Goal: Transaction & Acquisition: Download file/media

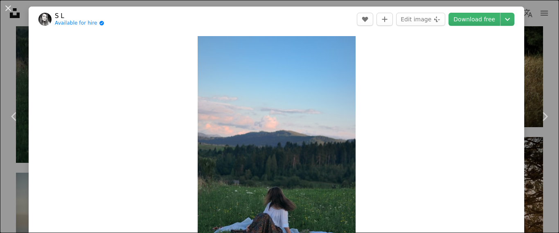
scroll to position [704, 0]
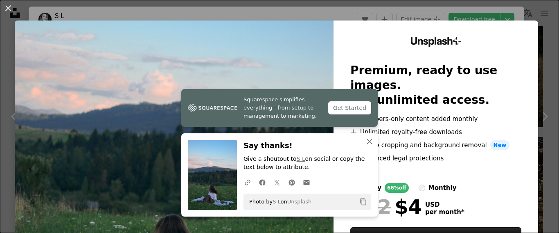
click at [366, 139] on icon "An X shape" at bounding box center [370, 141] width 10 height 10
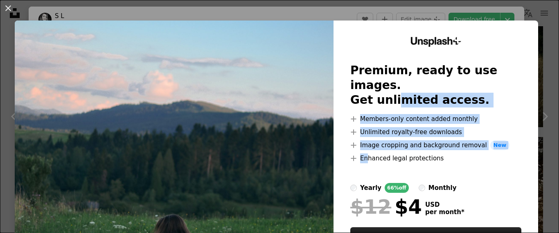
drag, startPoint x: 366, startPoint y: 139, endPoint x: 324, endPoint y: 101, distance: 56.8
click at [324, 101] on div "Unsplash+ Premium, ready to use images. Get unlimited access. A plus sign Membe…" at bounding box center [277, 150] width 524 height 260
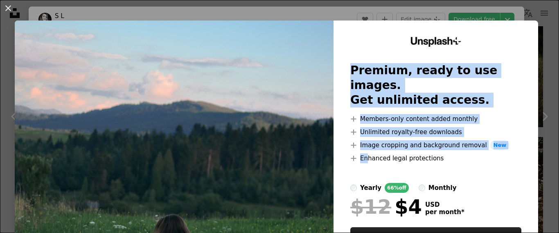
click at [324, 101] on img at bounding box center [174, 150] width 319 height 260
click at [343, 2] on div "An X shape Unsplash+ Premium, ready to use images. Get unlimited access. A plus…" at bounding box center [279, 116] width 559 height 233
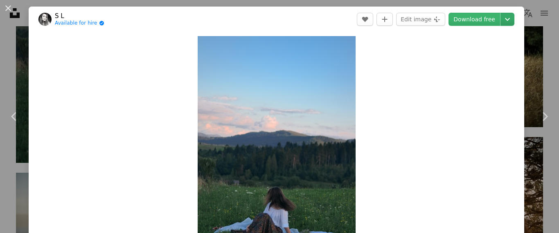
click at [508, 17] on icon "Chevron down" at bounding box center [507, 19] width 13 height 10
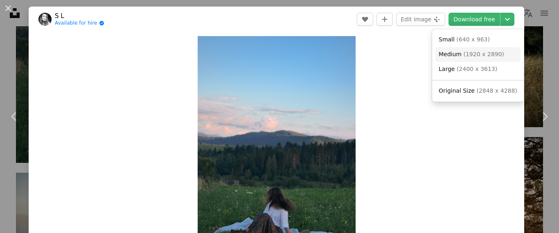
click at [484, 52] on span "( 1920 x 2890 )" at bounding box center [483, 54] width 41 height 7
